Goal: Task Accomplishment & Management: Complete application form

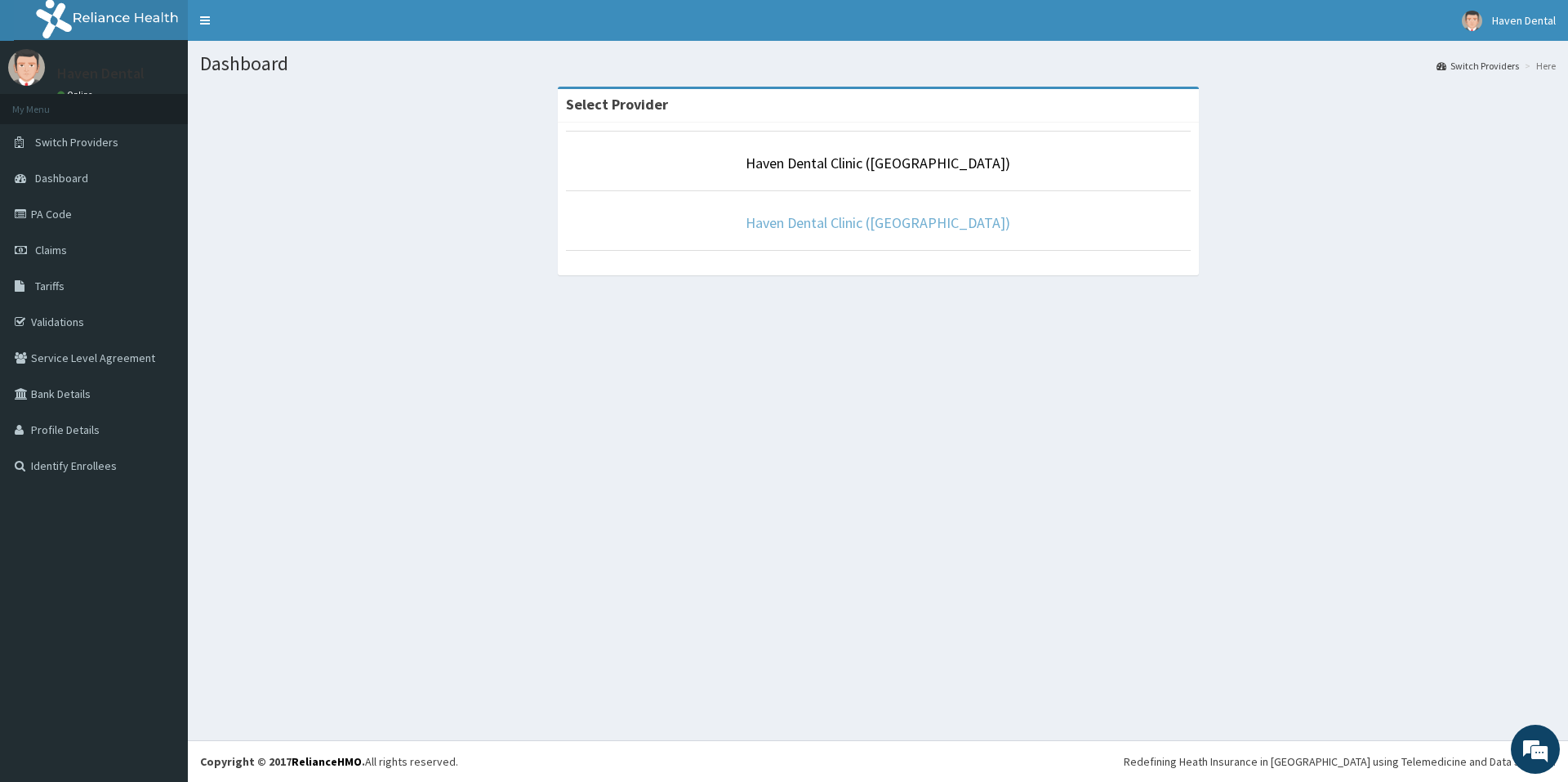
click at [840, 230] on link "Haven Dental Clinic (Alpha Beach)" at bounding box center [878, 223] width 265 height 19
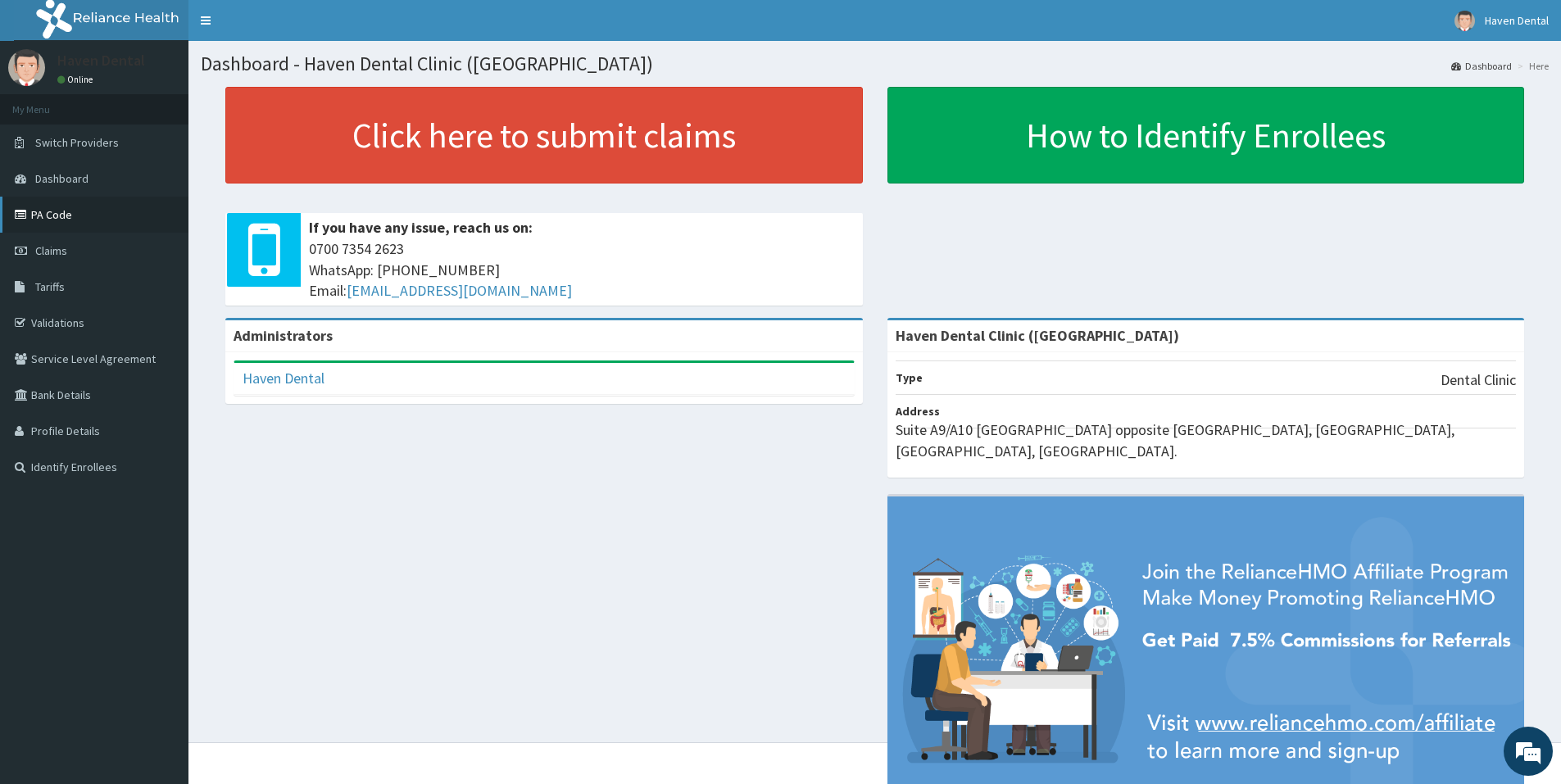
click at [45, 214] on link "PA Code" at bounding box center [94, 214] width 188 height 36
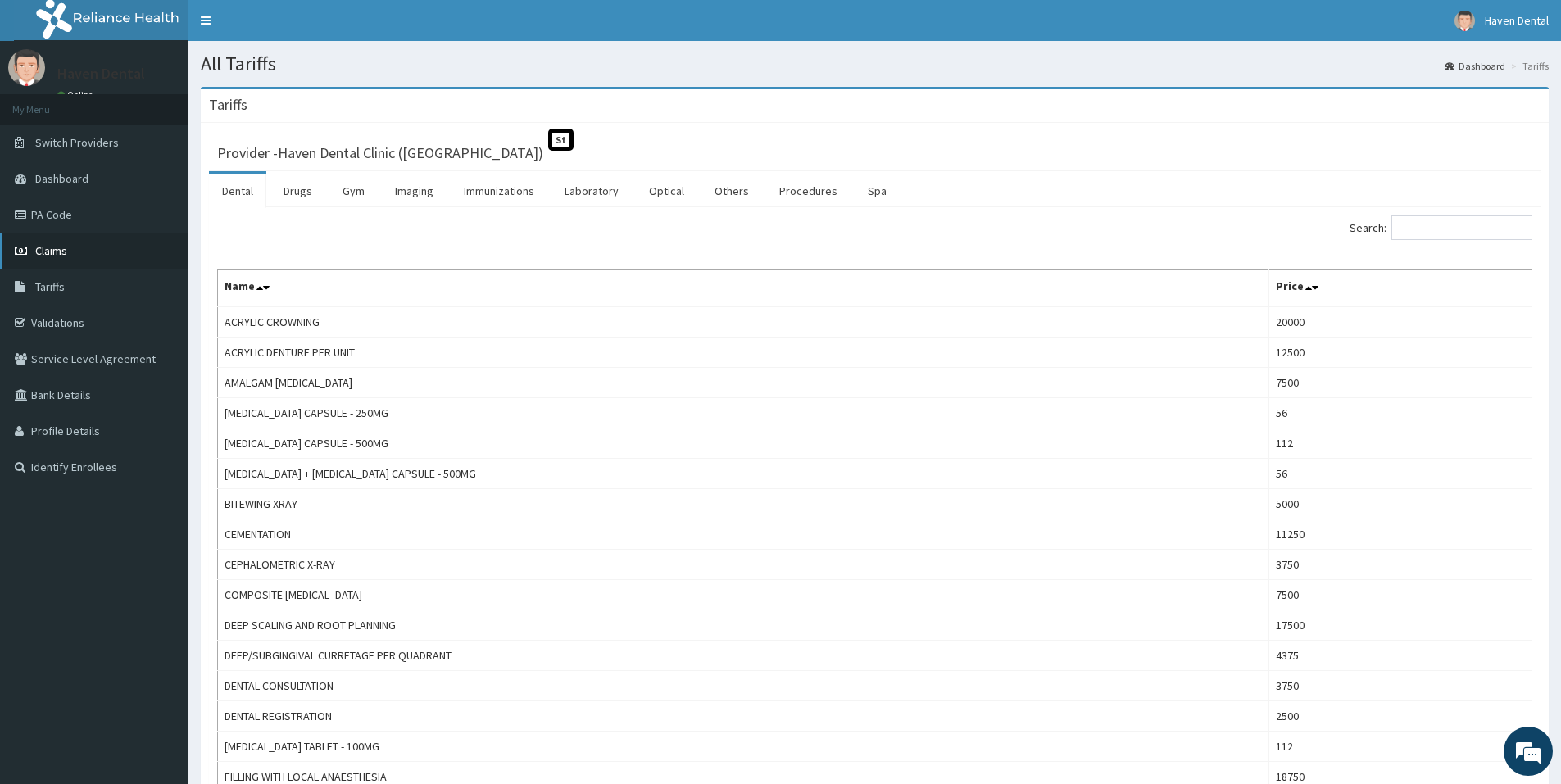
click at [80, 257] on link "Claims" at bounding box center [94, 251] width 188 height 36
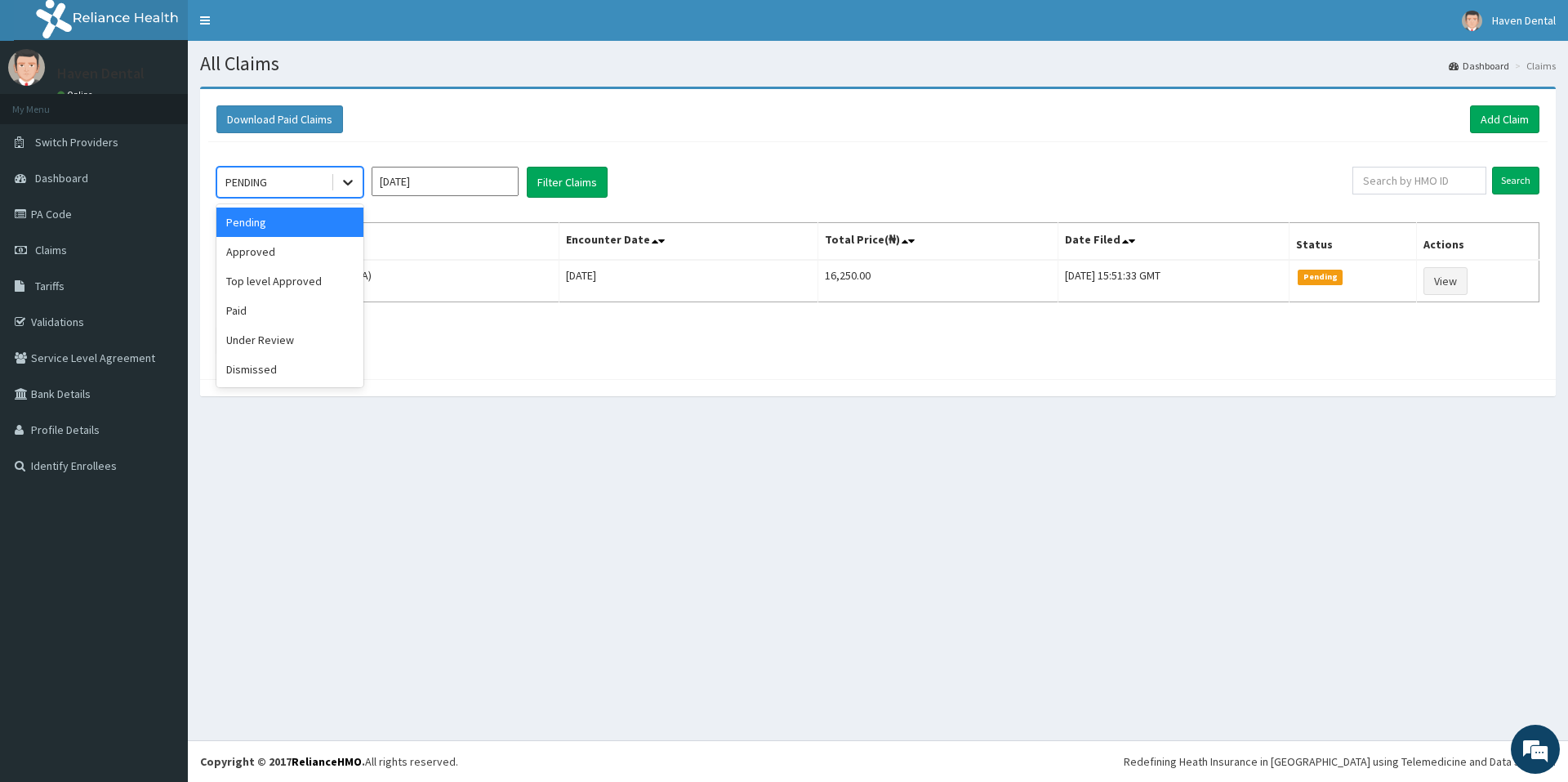
click at [341, 184] on icon at bounding box center [348, 183] width 17 height 17
click at [315, 260] on div "Approved" at bounding box center [290, 252] width 147 height 30
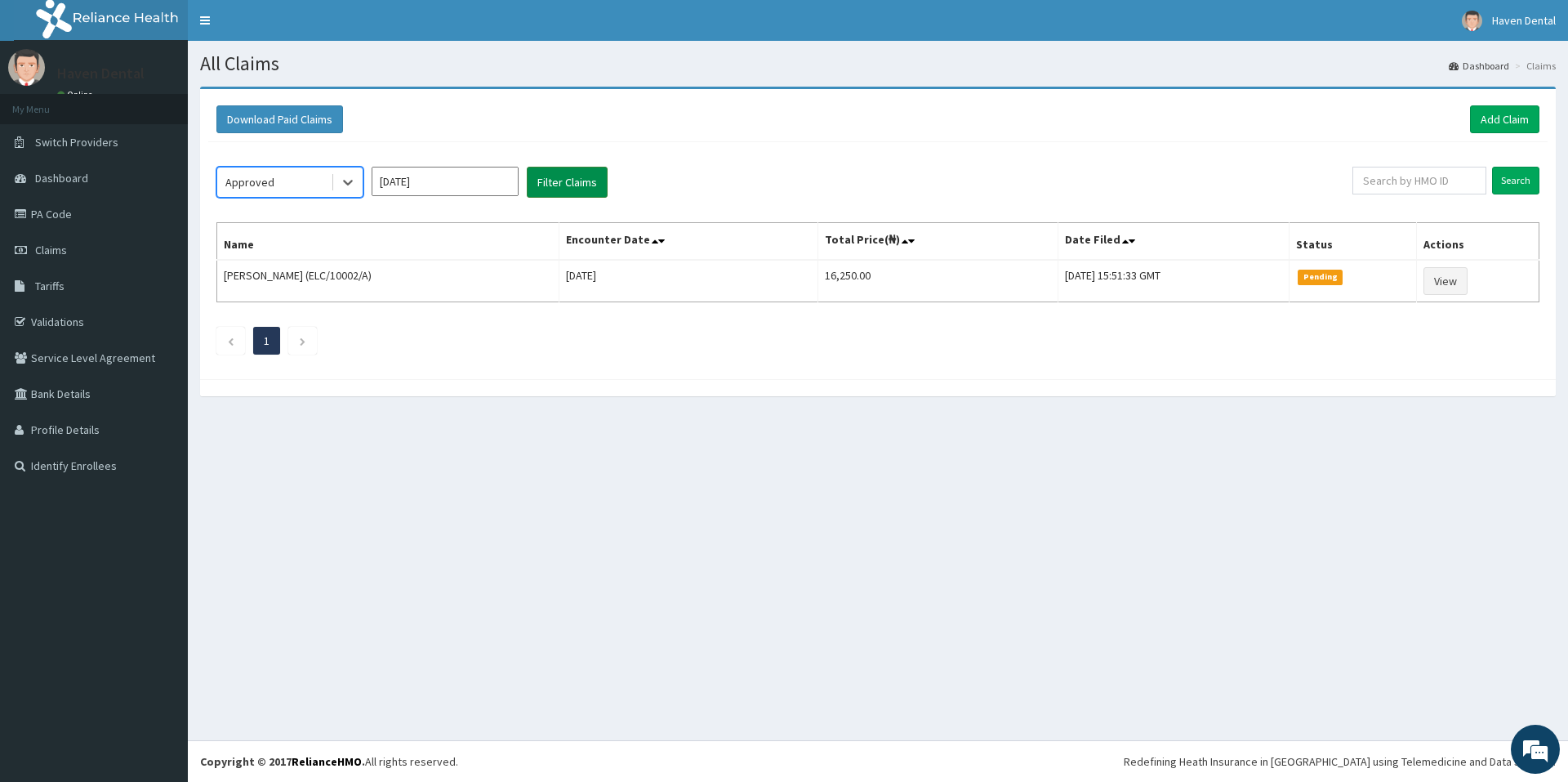
click at [552, 195] on button "Filter Claims" at bounding box center [567, 182] width 81 height 31
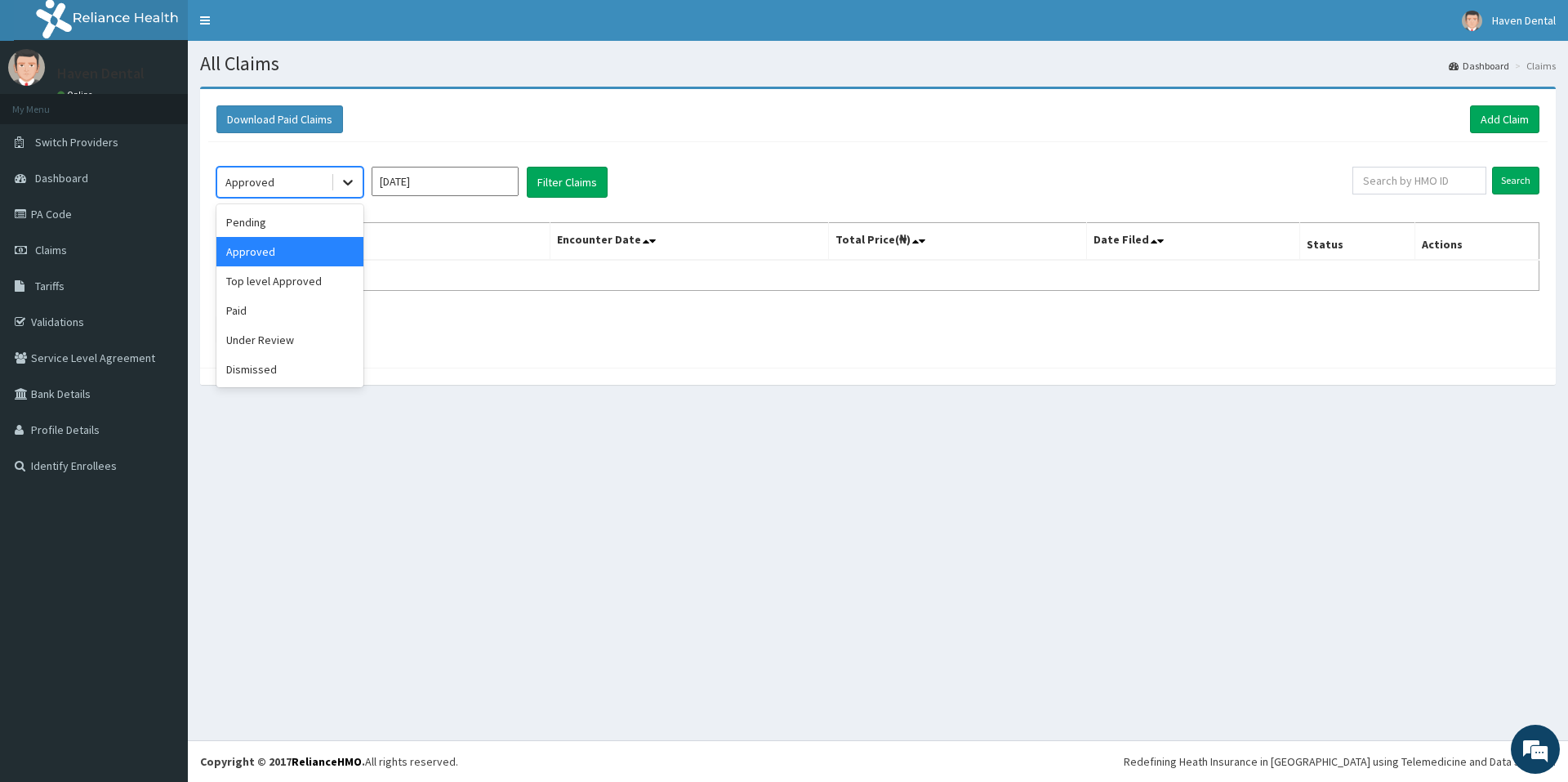
click at [336, 176] on div at bounding box center [348, 183] width 30 height 30
click at [277, 308] on div "Paid" at bounding box center [290, 311] width 147 height 30
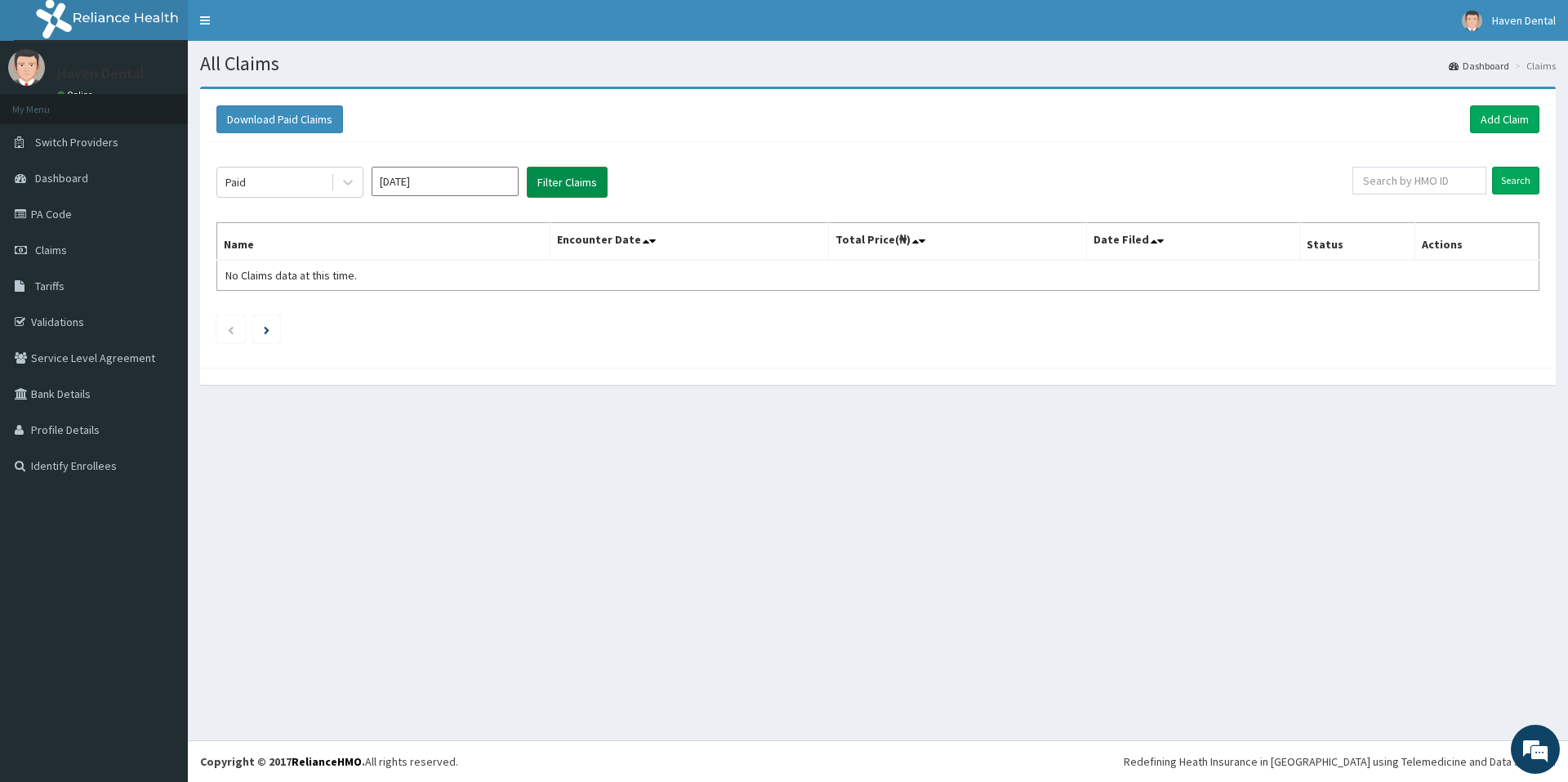
click at [578, 192] on button "Filter Claims" at bounding box center [567, 182] width 81 height 31
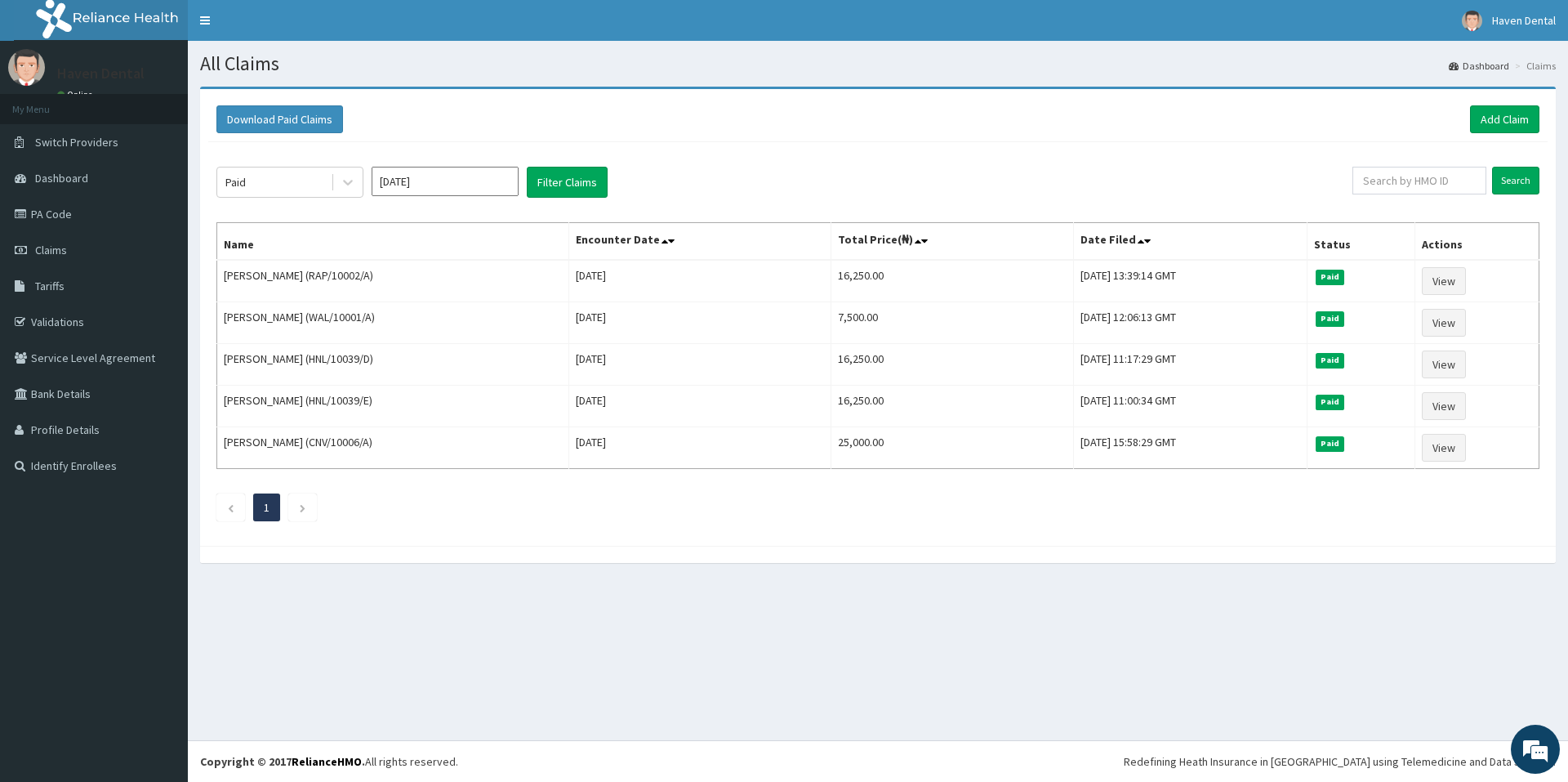
click at [644, 586] on section "Download Paid Claims Add Claim × Note you can only download claims within a max…" at bounding box center [878, 333] width 1381 height 517
click at [64, 216] on link "PA Code" at bounding box center [93, 214] width 187 height 36
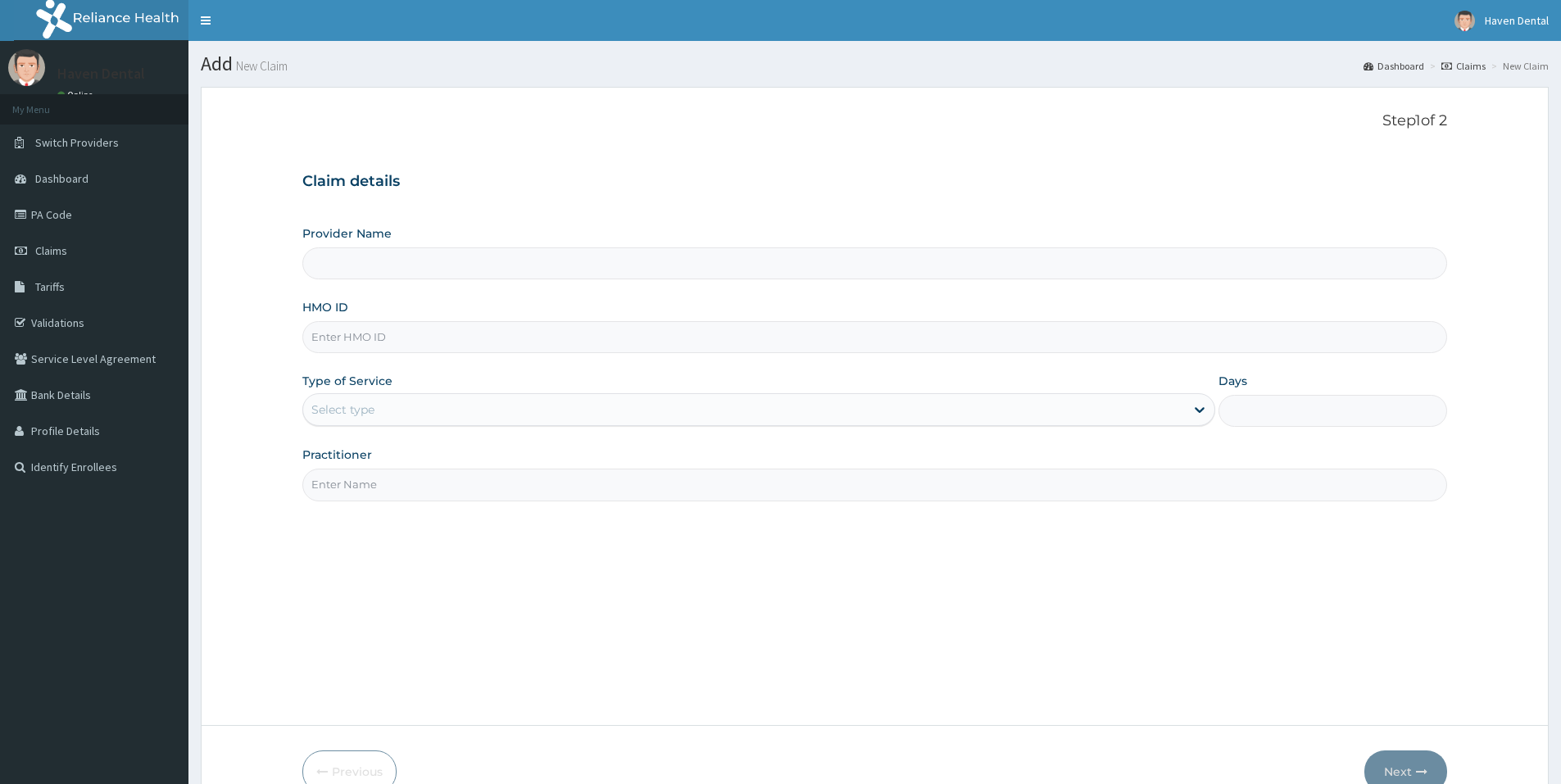
type input "Haven Dental Clinic ([GEOGRAPHIC_DATA])"
click at [351, 329] on input "HMO ID" at bounding box center [874, 337] width 1145 height 32
paste input "IEE/10018/A"
type input "IEE/10018/A"
click at [392, 408] on div "Select type" at bounding box center [744, 410] width 882 height 26
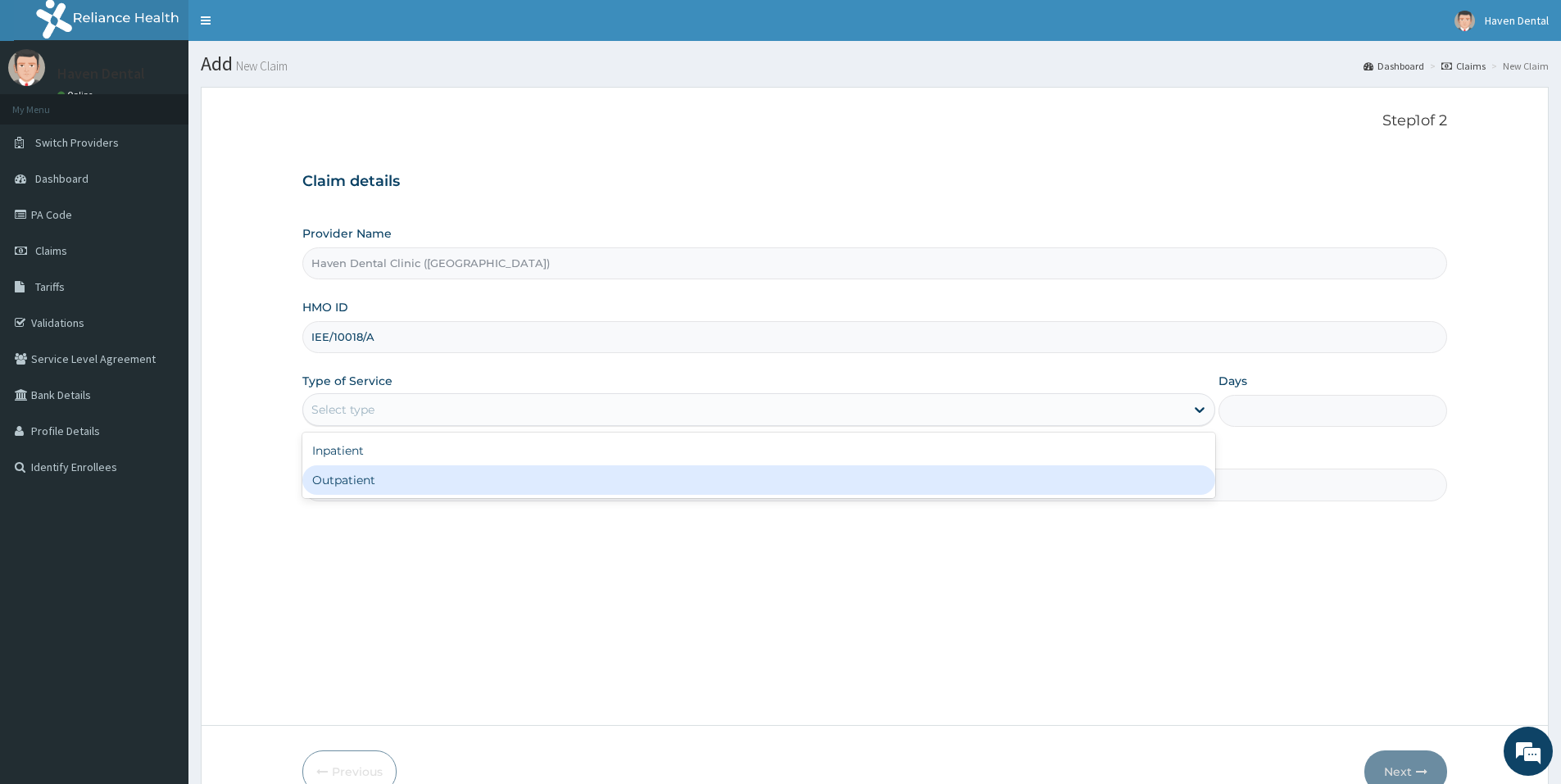
click at [367, 486] on div "Outpatient" at bounding box center [758, 480] width 912 height 30
type input "1"
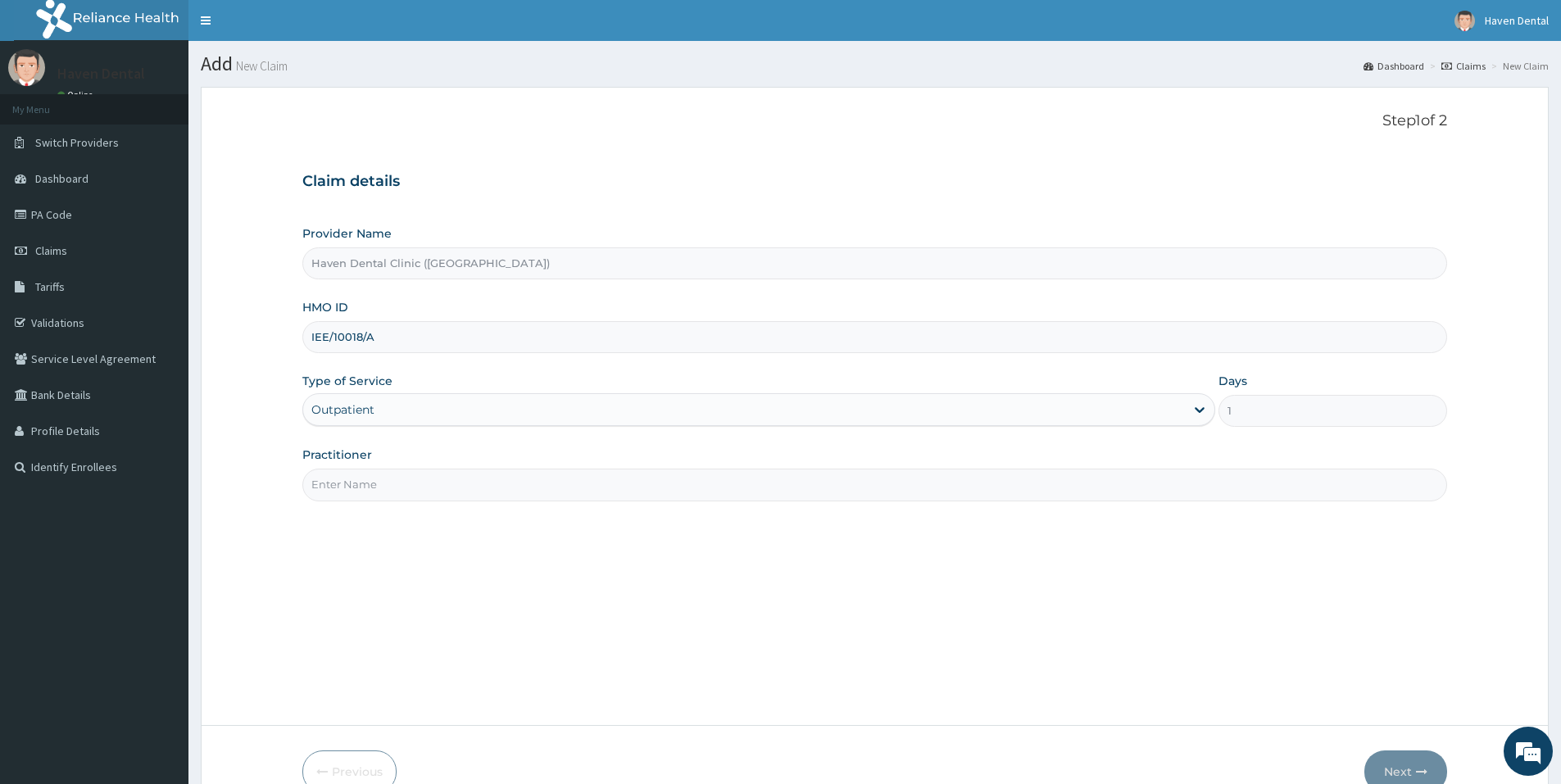
click at [408, 494] on input "Practitioner" at bounding box center [874, 485] width 1145 height 32
type input "[PERSON_NAME]"
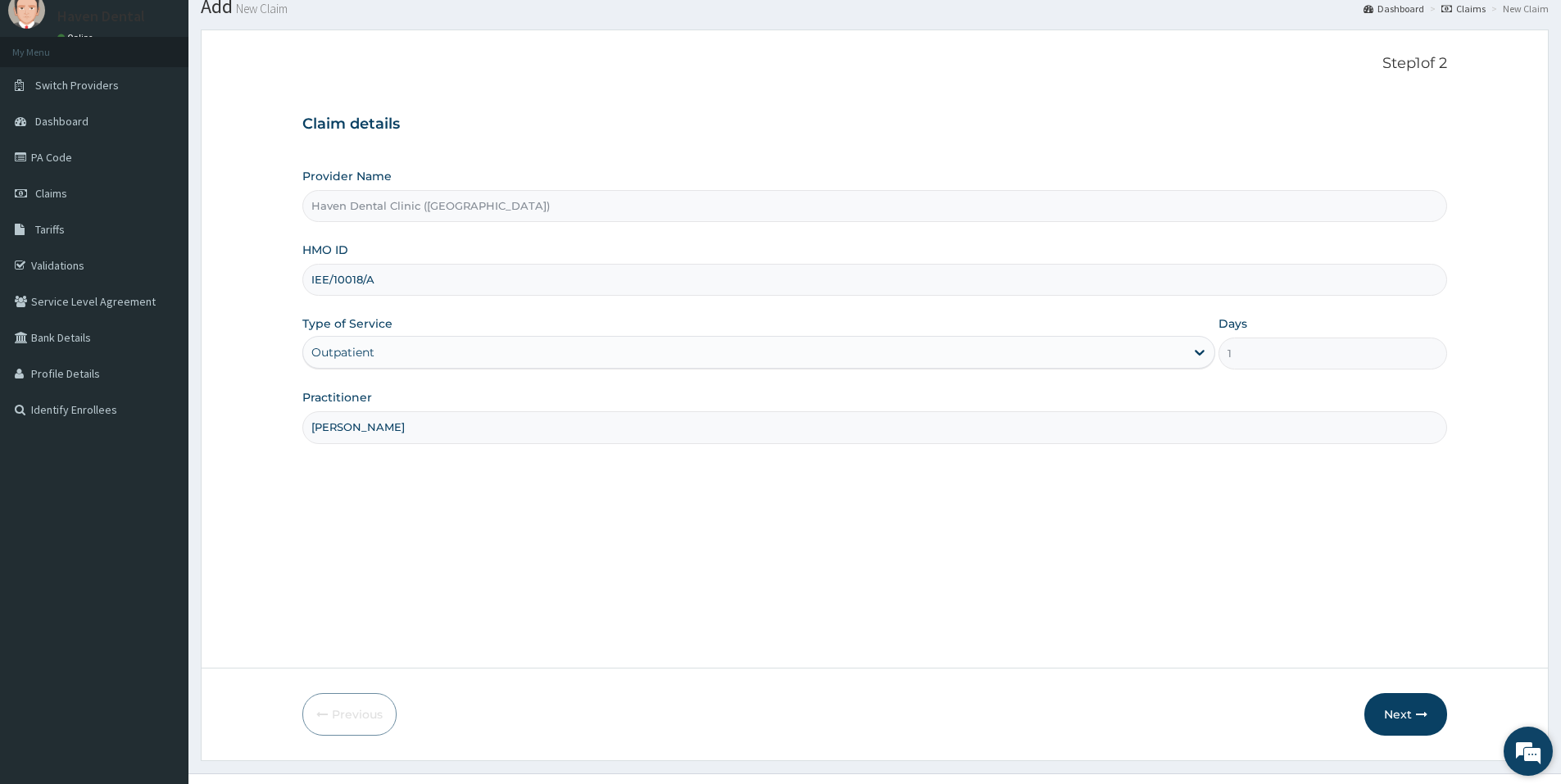
scroll to position [89, 0]
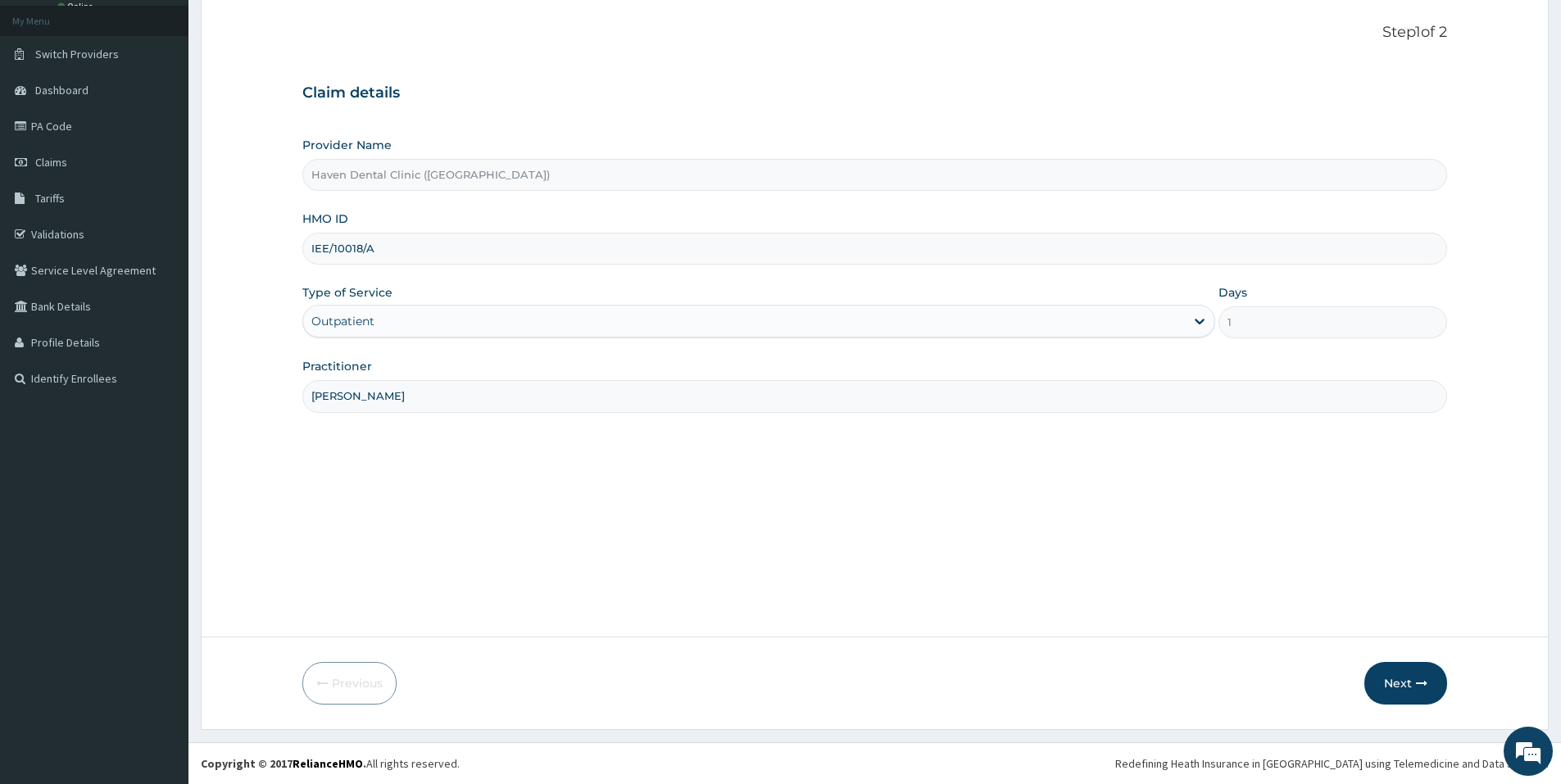
drag, startPoint x: 1399, startPoint y: 675, endPoint x: 271, endPoint y: 377, distance: 1166.7
click at [1399, 675] on button "Next" at bounding box center [1406, 683] width 82 height 43
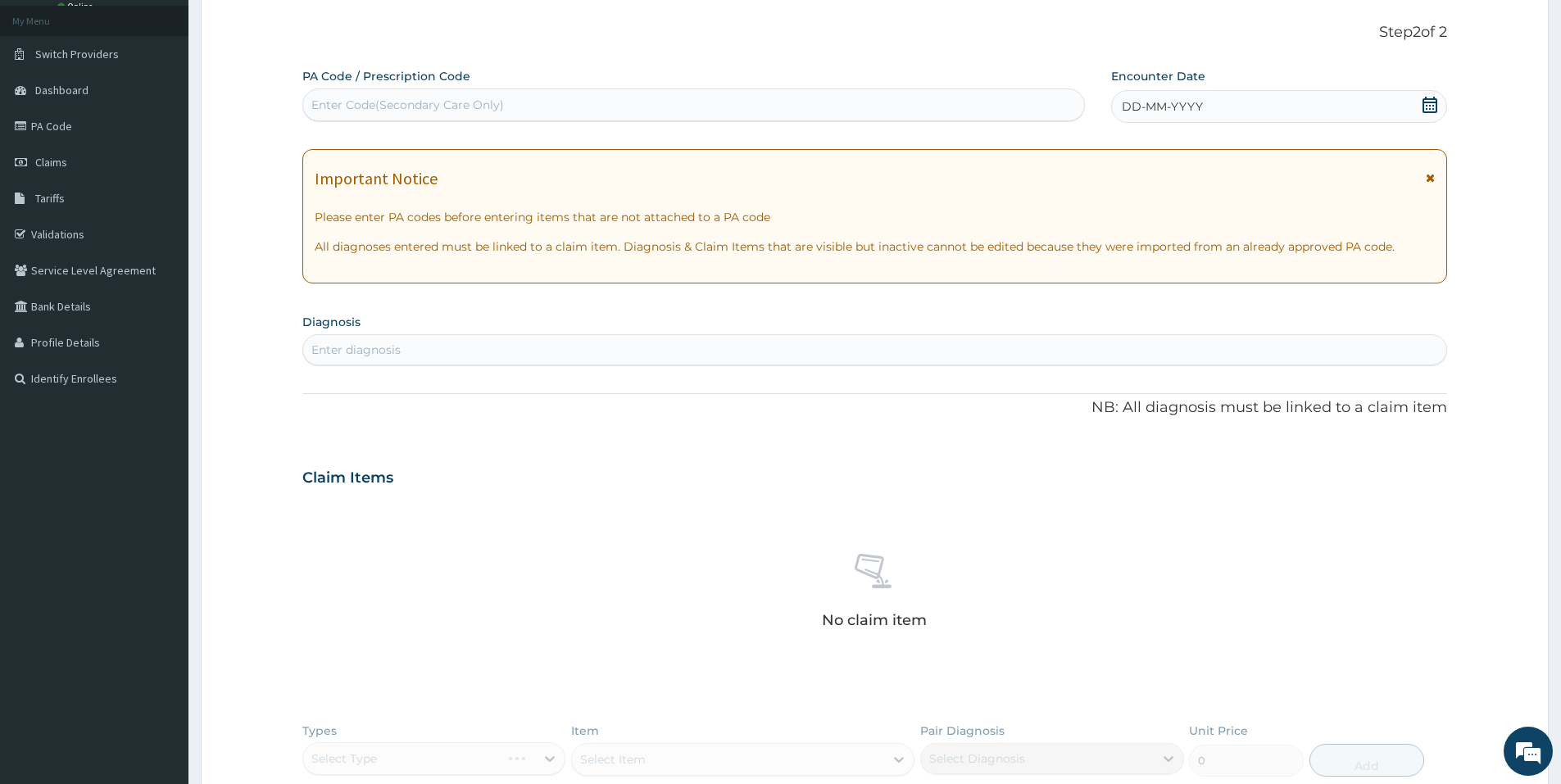
scroll to position [0, 0]
click at [387, 109] on div "Enter Code(Secondary Care Only)" at bounding box center [408, 105] width 193 height 17
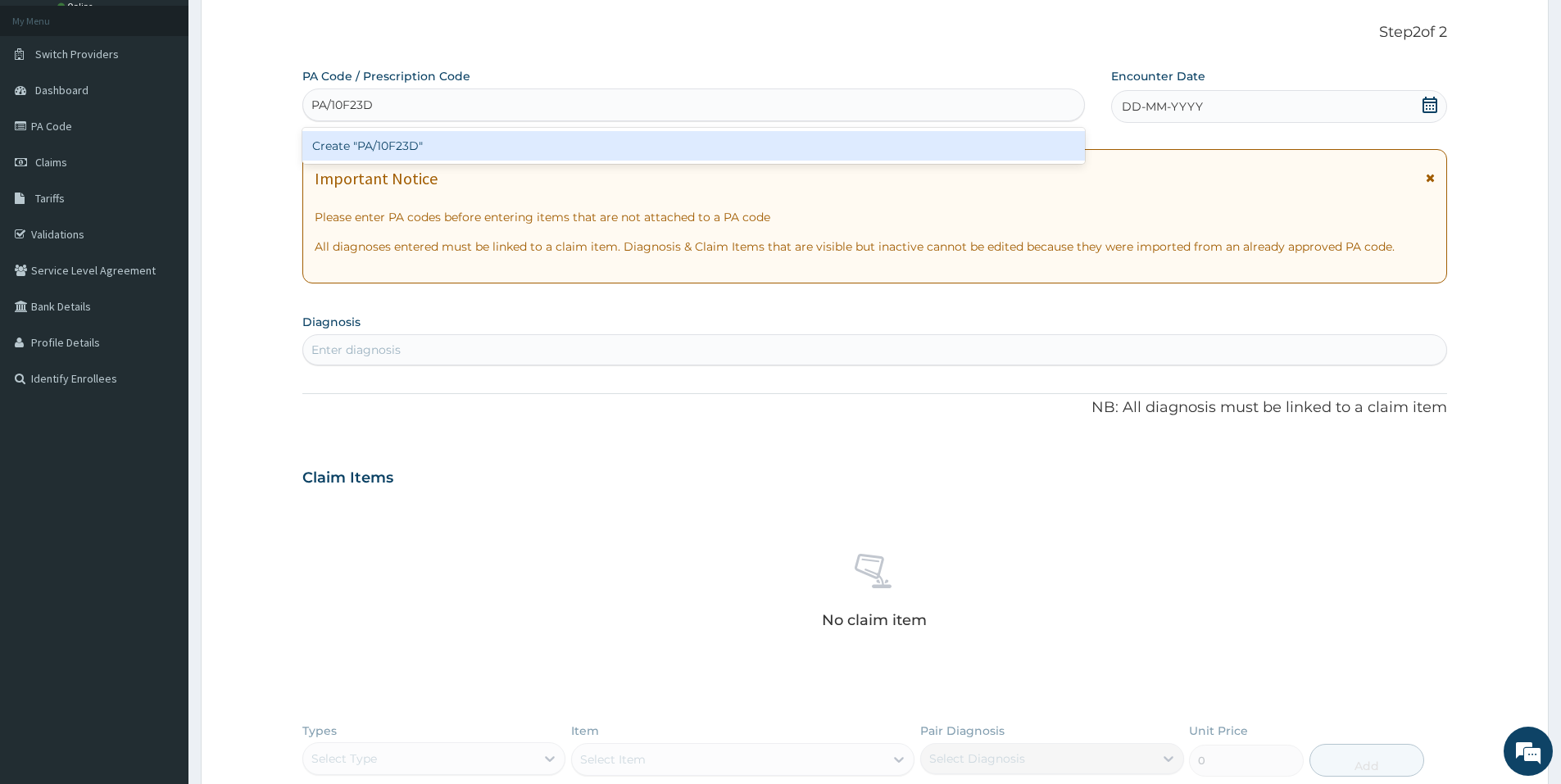
type input "PA/10F23D"
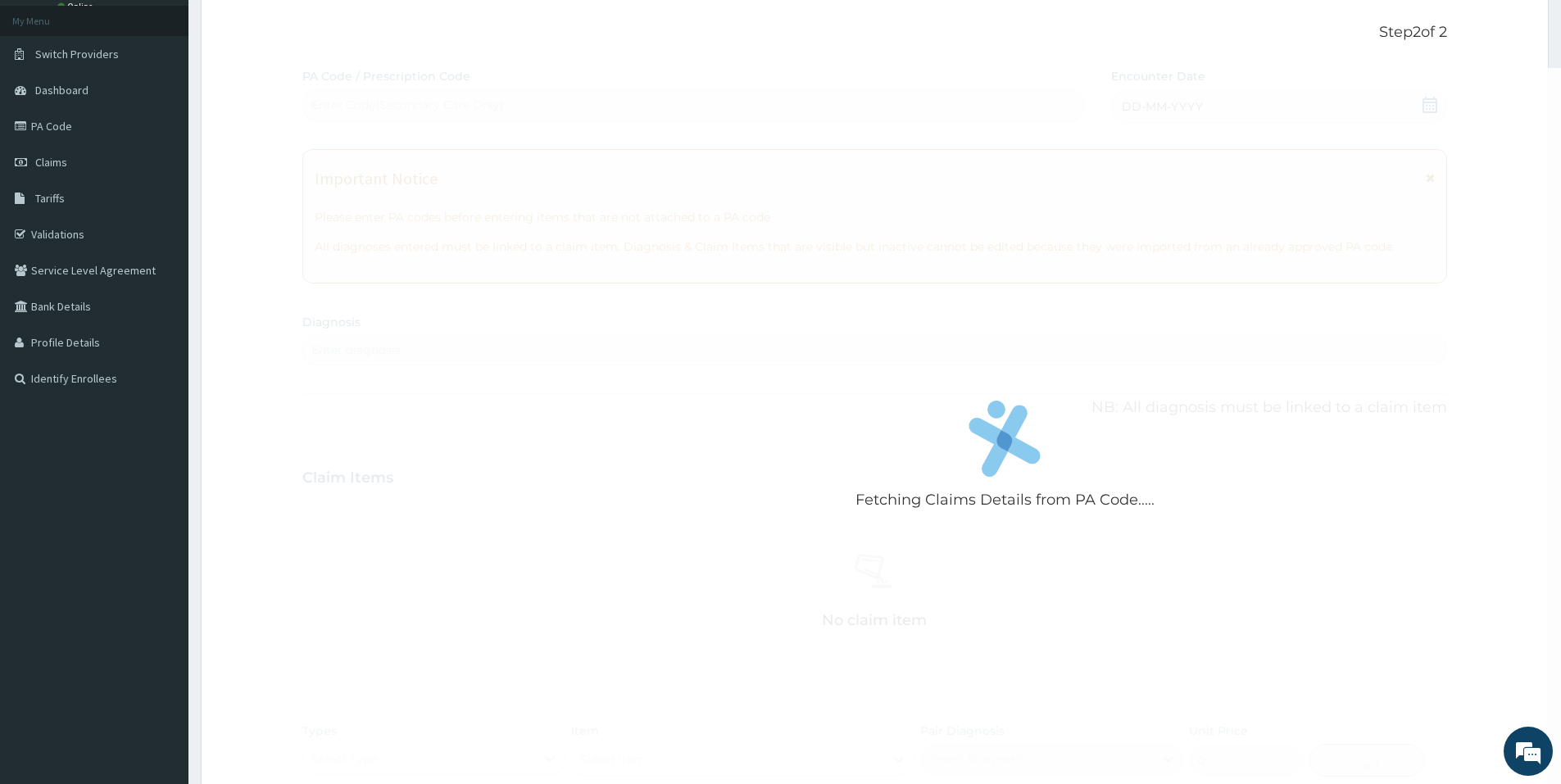
click at [386, 167] on div "Fetching Claims Details from PA Code..... PA Code / Prescription Code Enter Cod…" at bounding box center [874, 484] width 1145 height 832
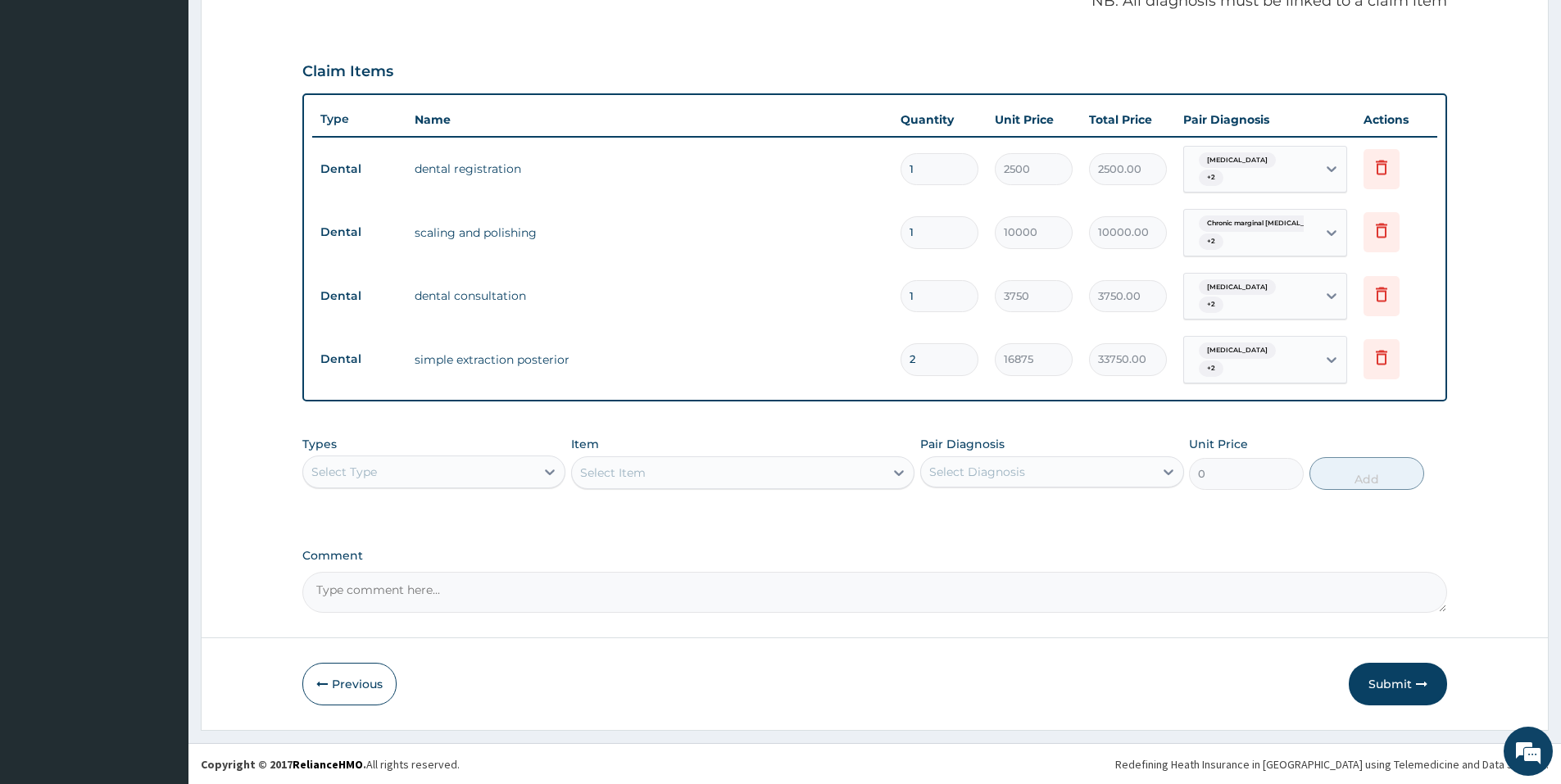
scroll to position [501, 0]
click at [1395, 682] on button "Submit" at bounding box center [1397, 683] width 98 height 43
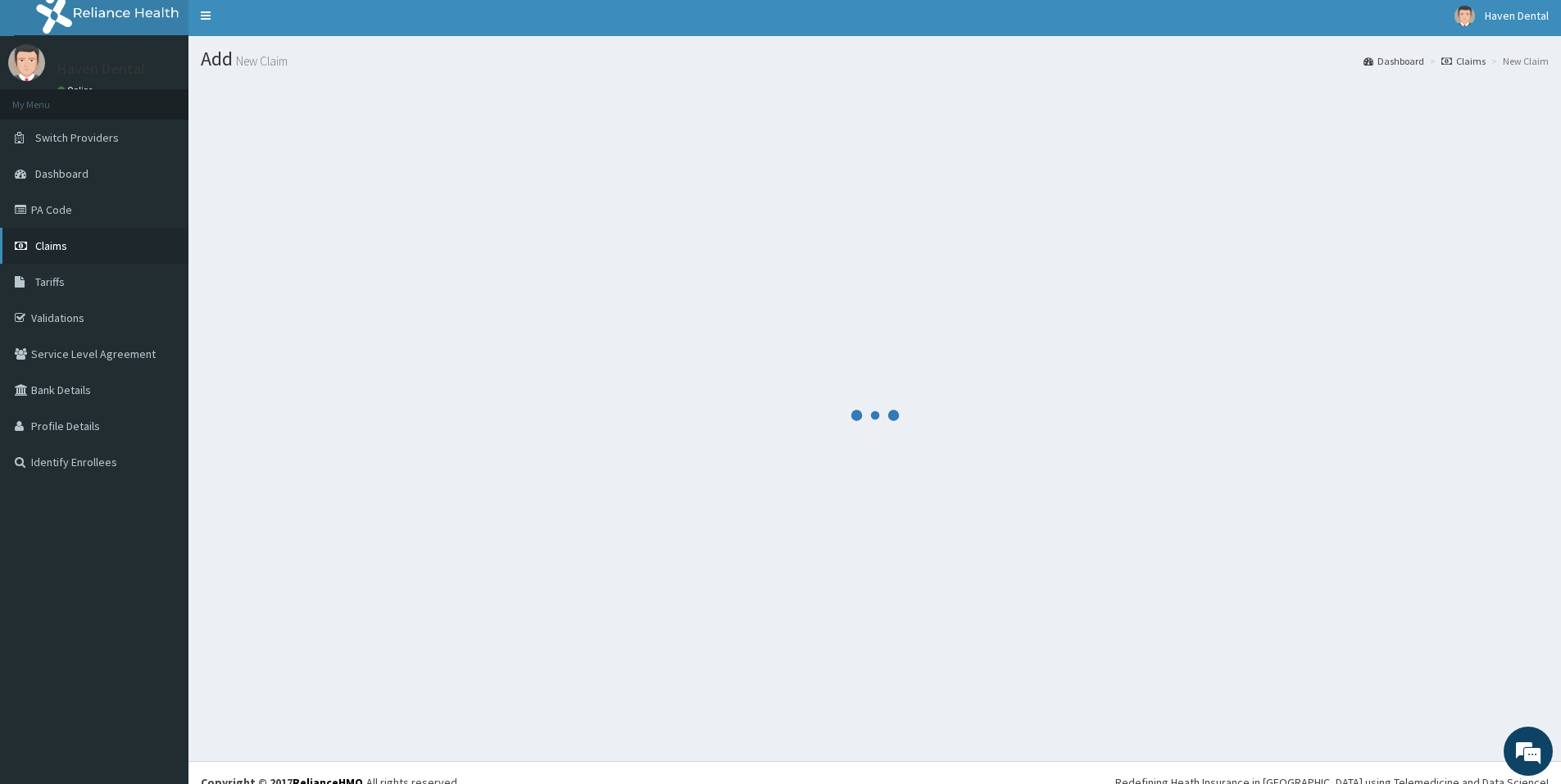
scroll to position [0, 0]
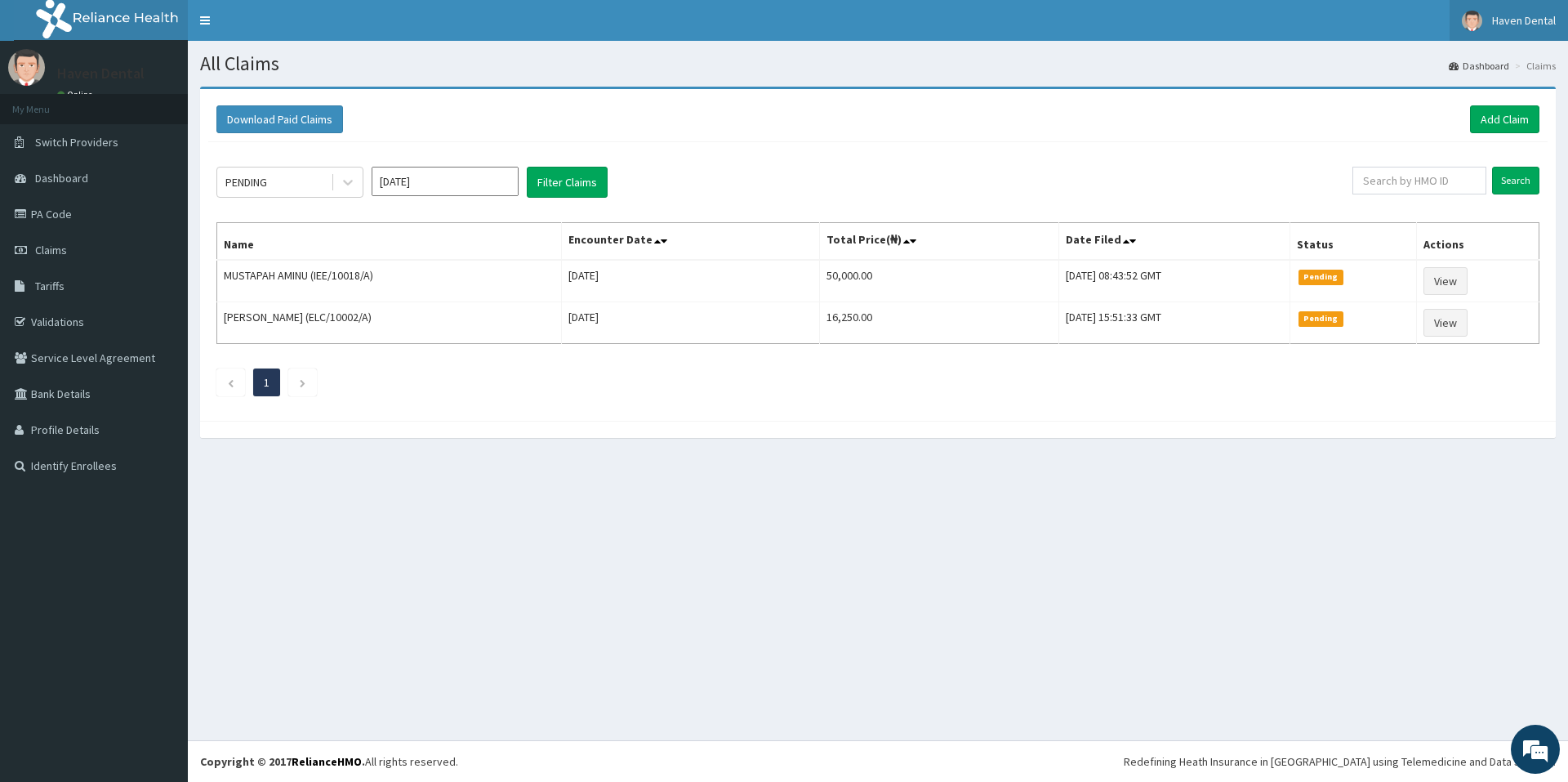
click at [1532, 15] on span "Haven Dental" at bounding box center [1524, 21] width 63 height 15
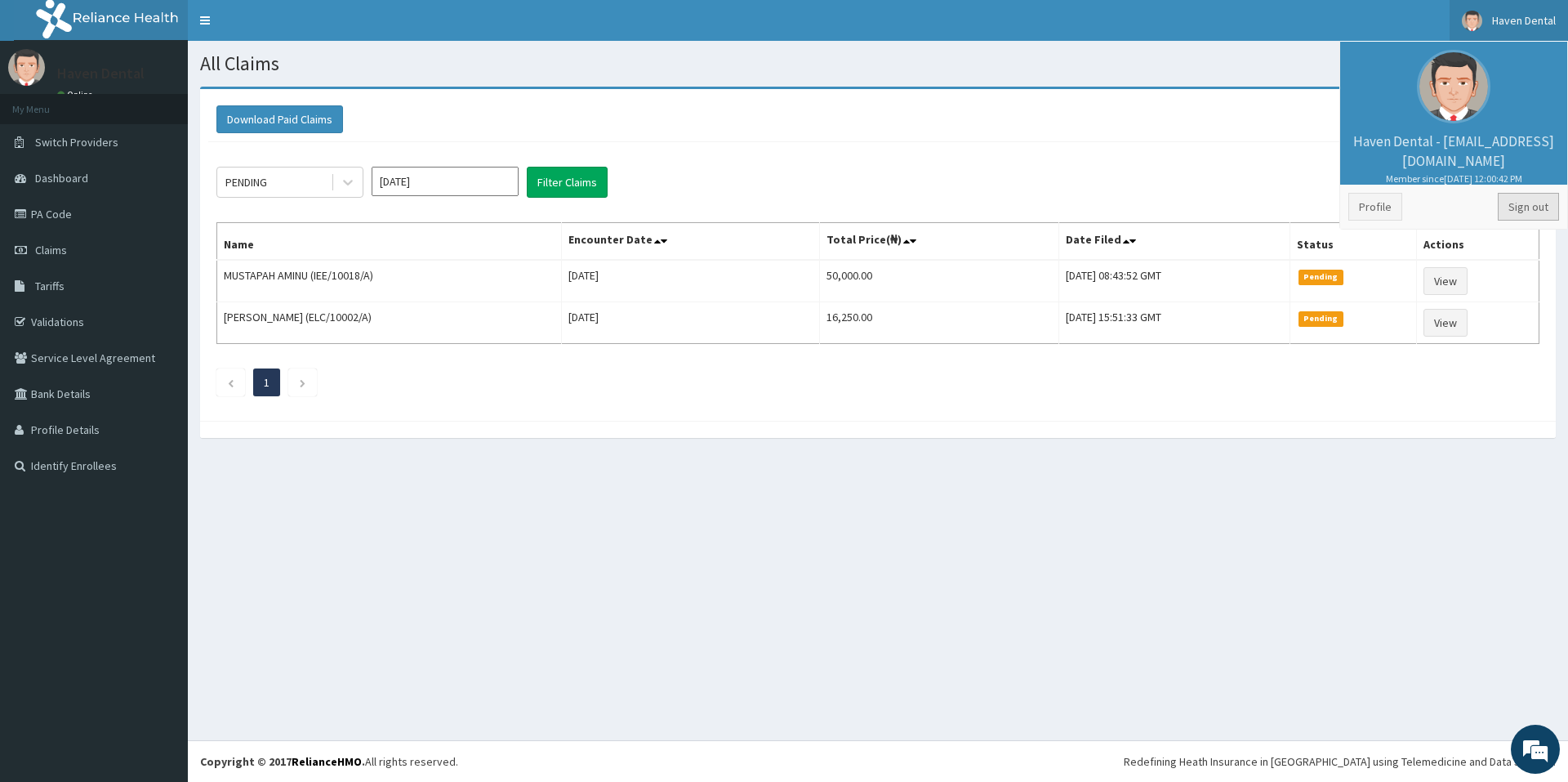
click at [1520, 210] on link "Sign out" at bounding box center [1529, 207] width 62 height 28
